Goal: Book appointment/travel/reservation

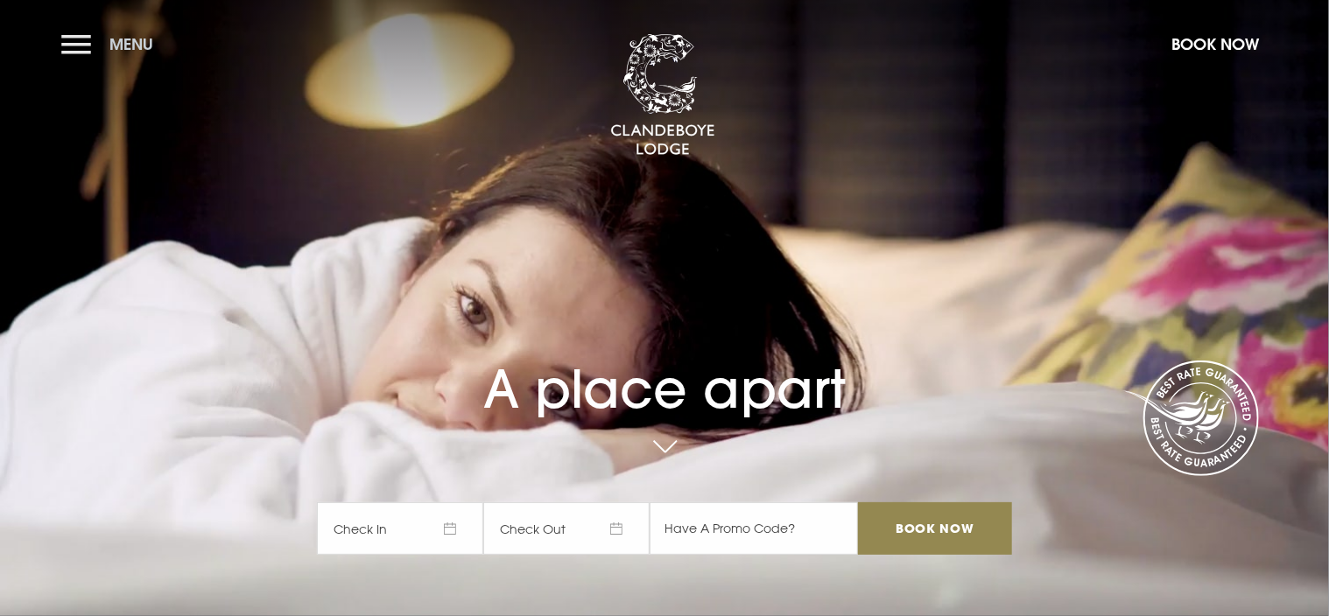
click at [79, 42] on button "Menu" at bounding box center [111, 44] width 101 height 38
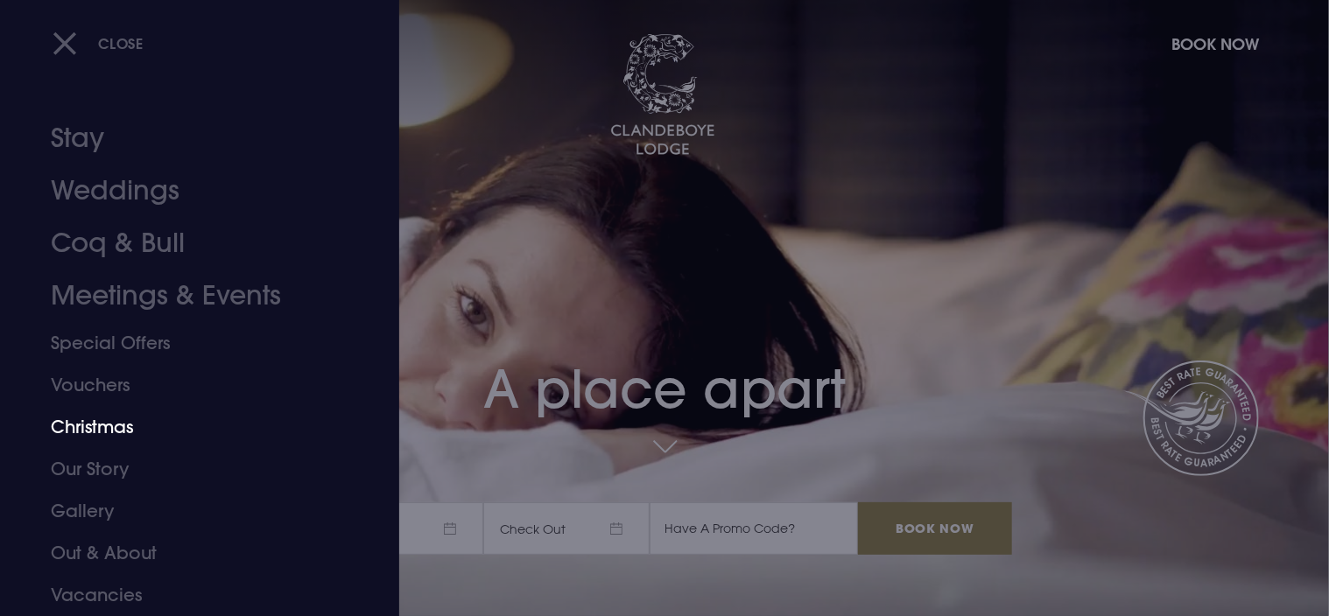
click at [122, 420] on link "Christmas" at bounding box center [189, 427] width 277 height 42
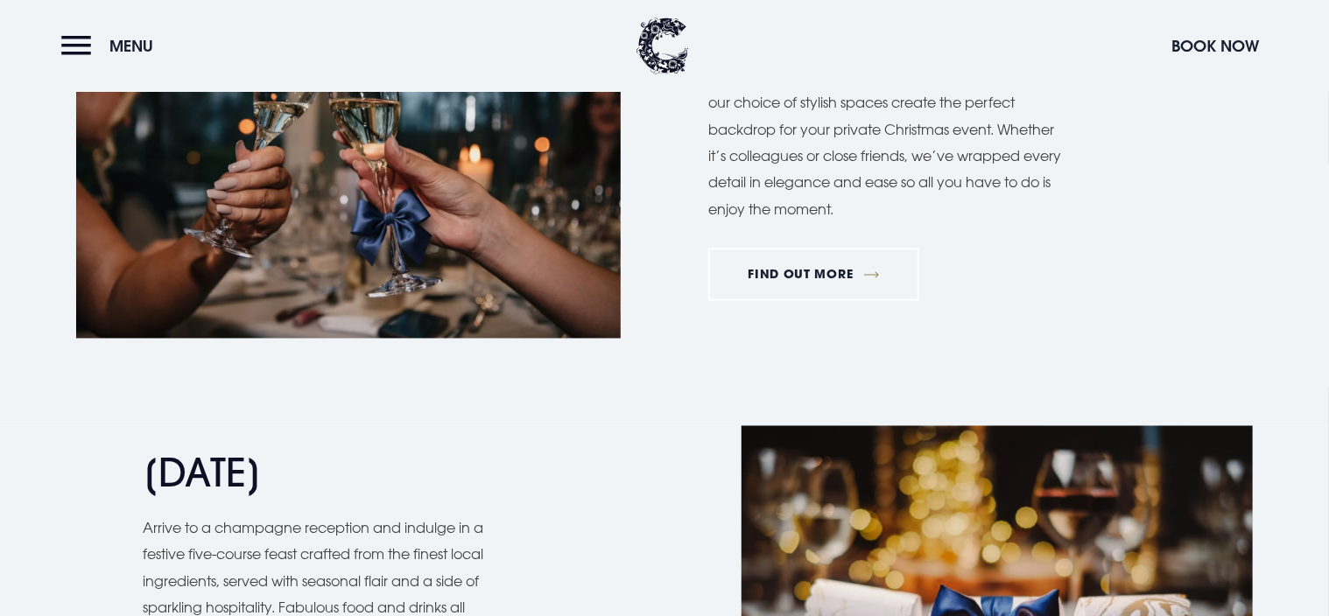
scroll to position [1664, 0]
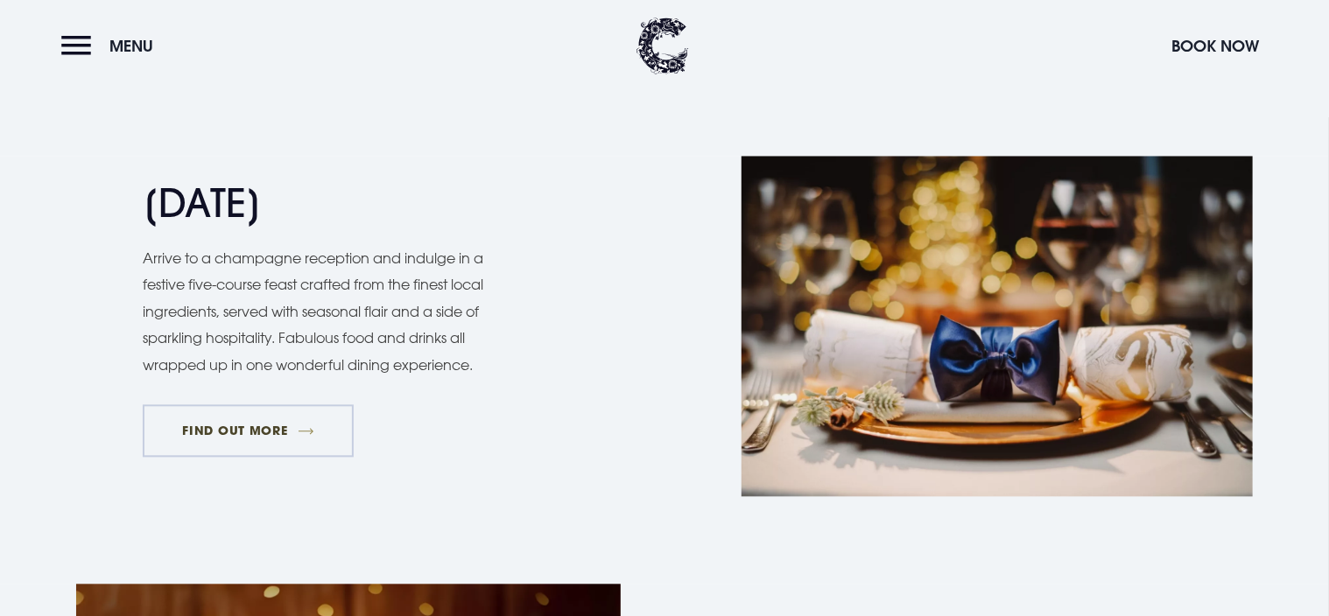
click at [243, 427] on link "FIND OUT MORE" at bounding box center [248, 431] width 211 height 53
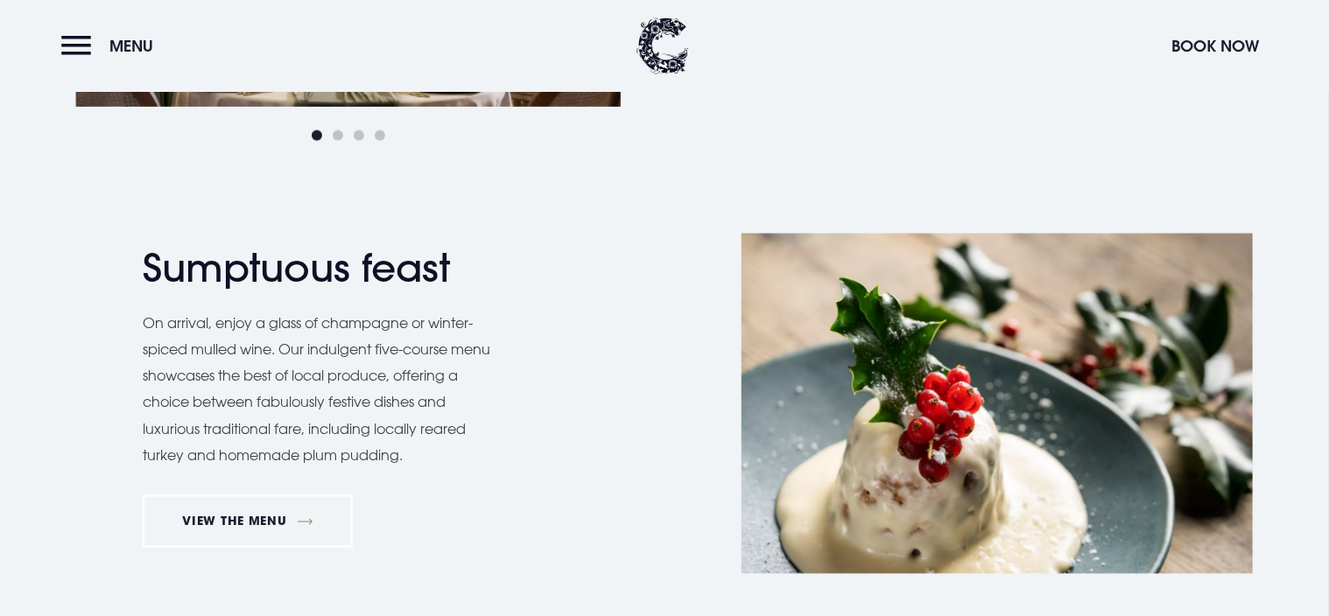
scroll to position [1313, 0]
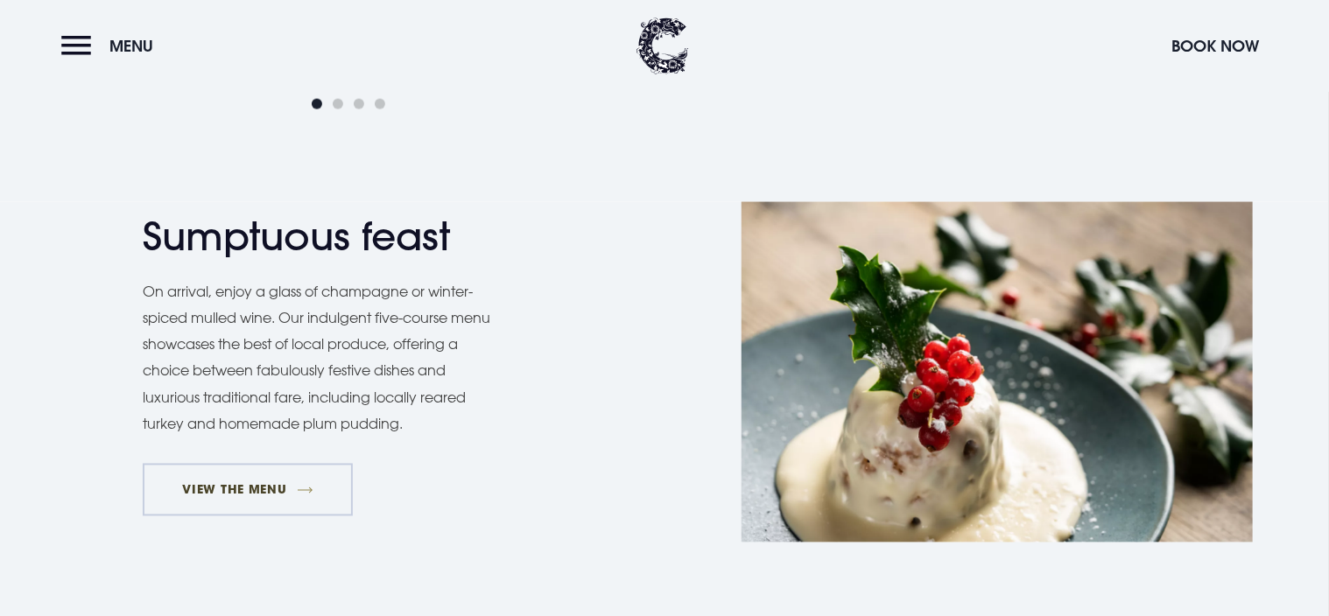
click at [223, 489] on link "VIEW THE MENU" at bounding box center [248, 490] width 210 height 53
